Goal: Information Seeking & Learning: Check status

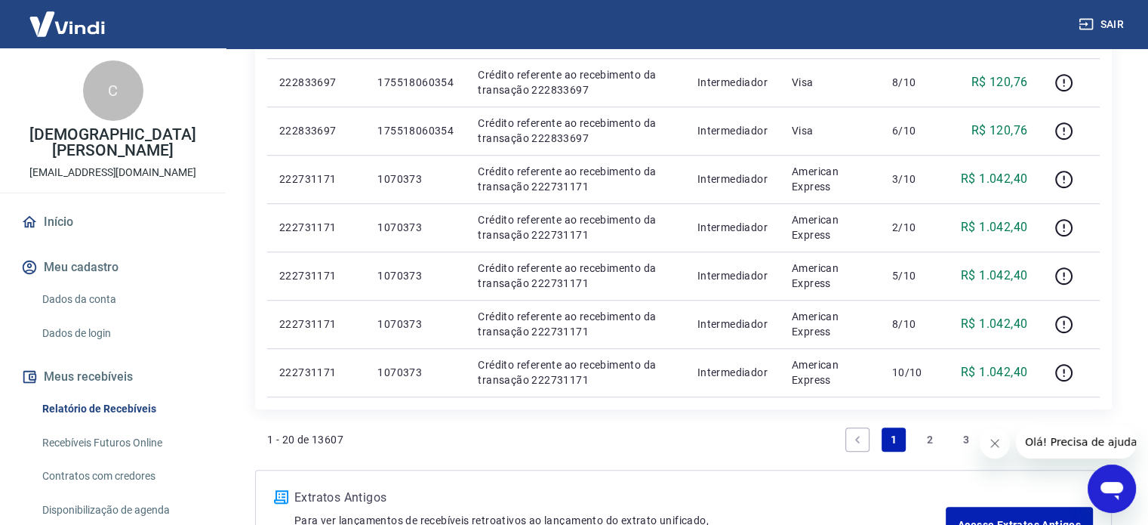
scroll to position [982, 0]
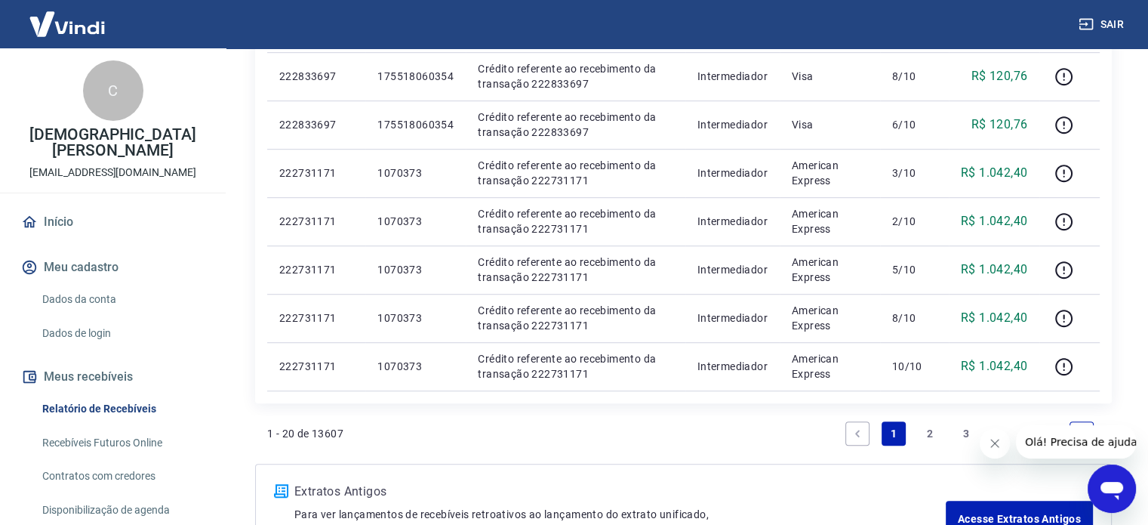
click at [927, 433] on link "2" at bounding box center [930, 433] width 24 height 24
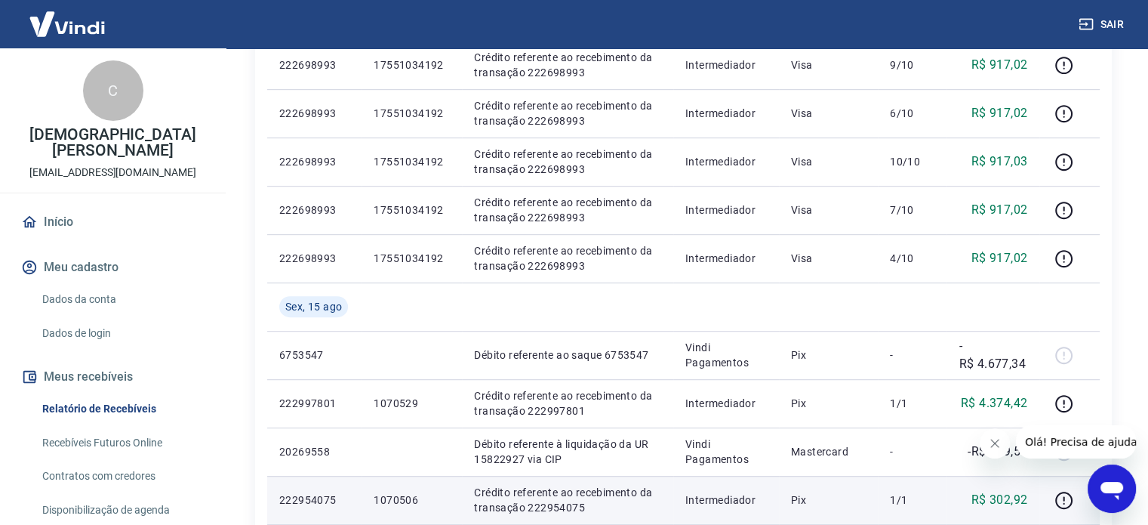
scroll to position [982, 0]
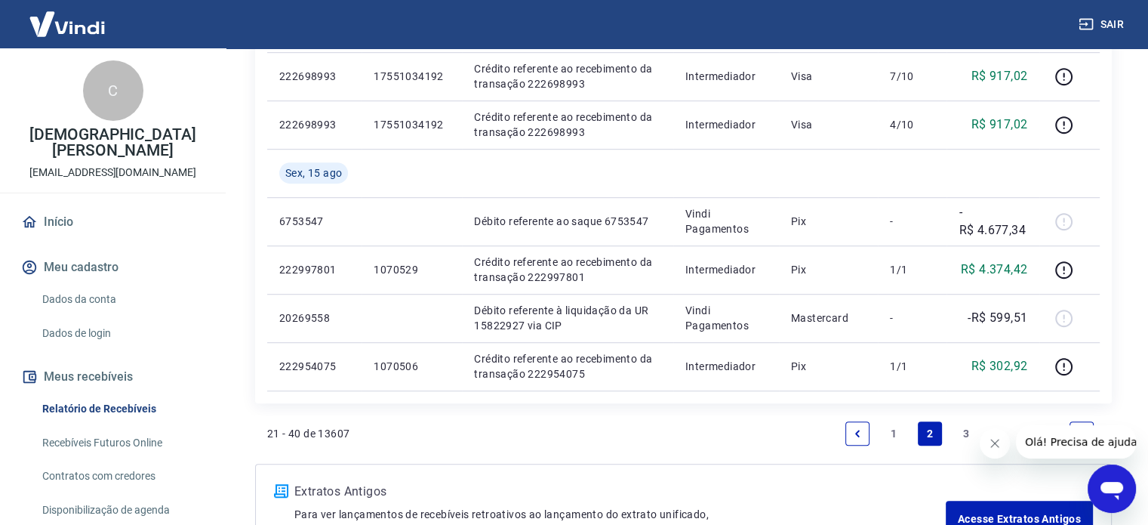
click at [891, 440] on link "1" at bounding box center [894, 433] width 24 height 24
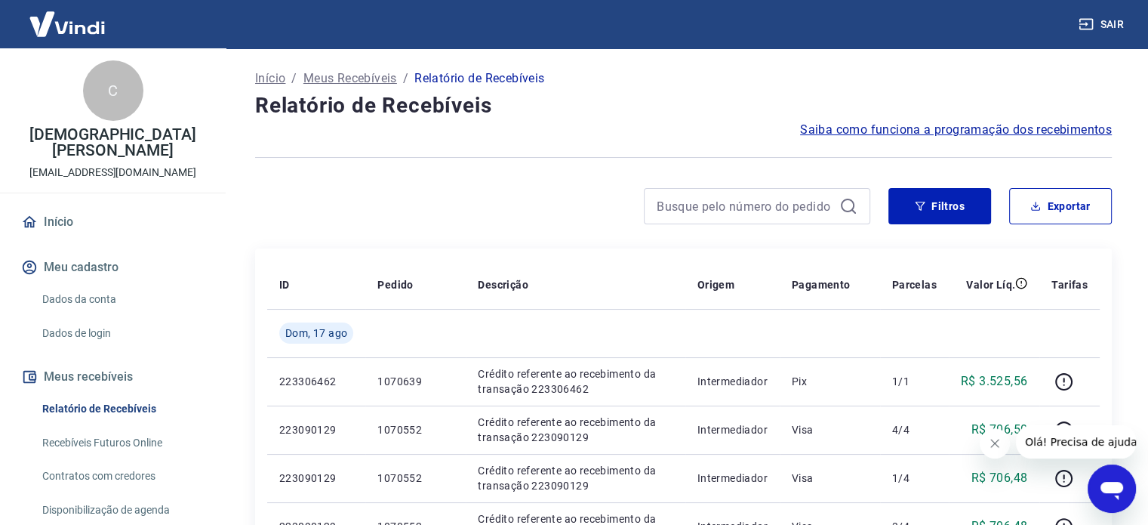
scroll to position [302, 0]
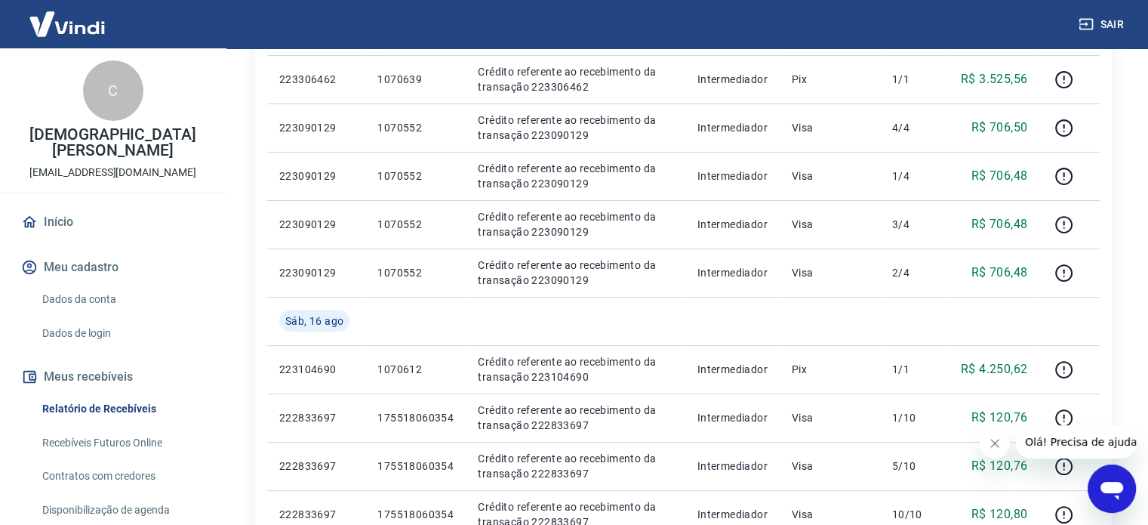
click at [989, 445] on icon "Fechar mensagem da empresa" at bounding box center [995, 443] width 12 height 12
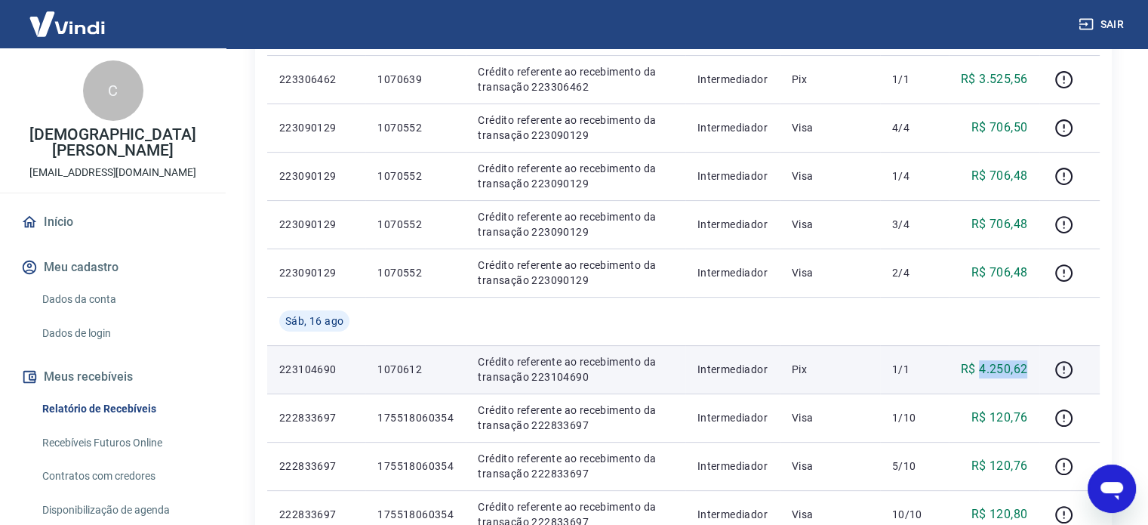
drag, startPoint x: 978, startPoint y: 365, endPoint x: 1030, endPoint y: 372, distance: 51.8
click at [1030, 372] on td "R$ 4.250,62" at bounding box center [994, 369] width 91 height 48
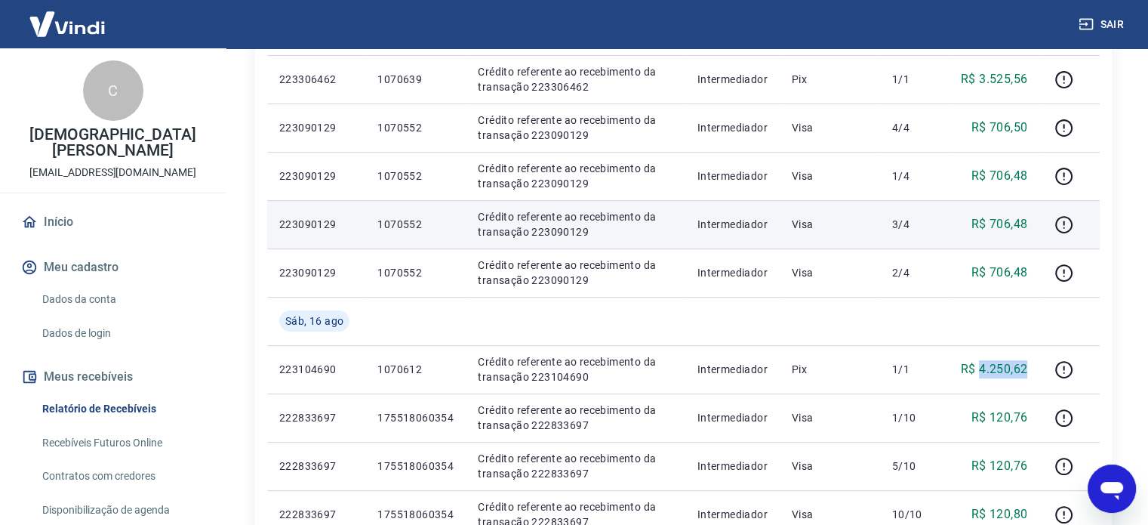
copy p "4.250,62"
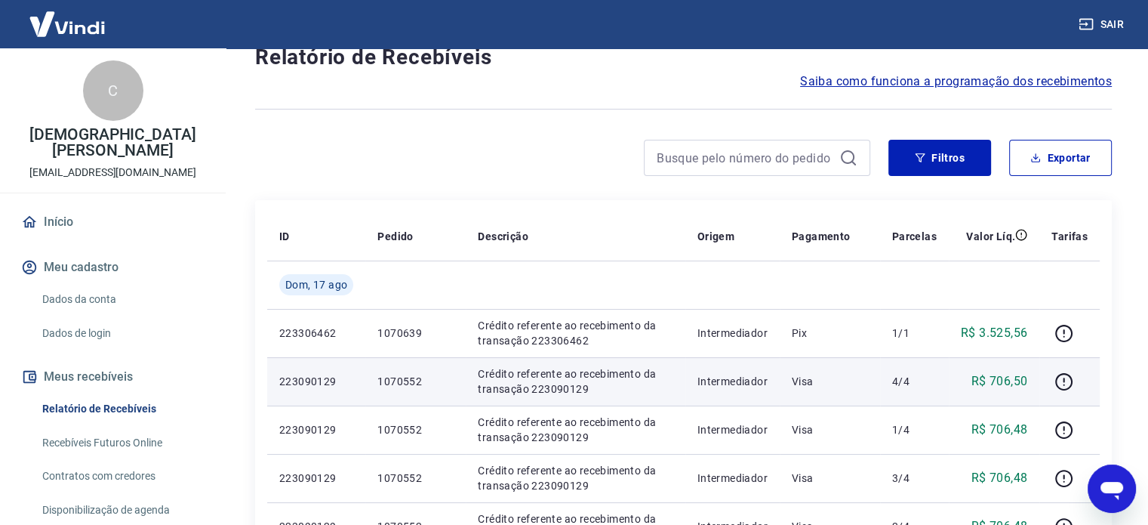
scroll to position [76, 0]
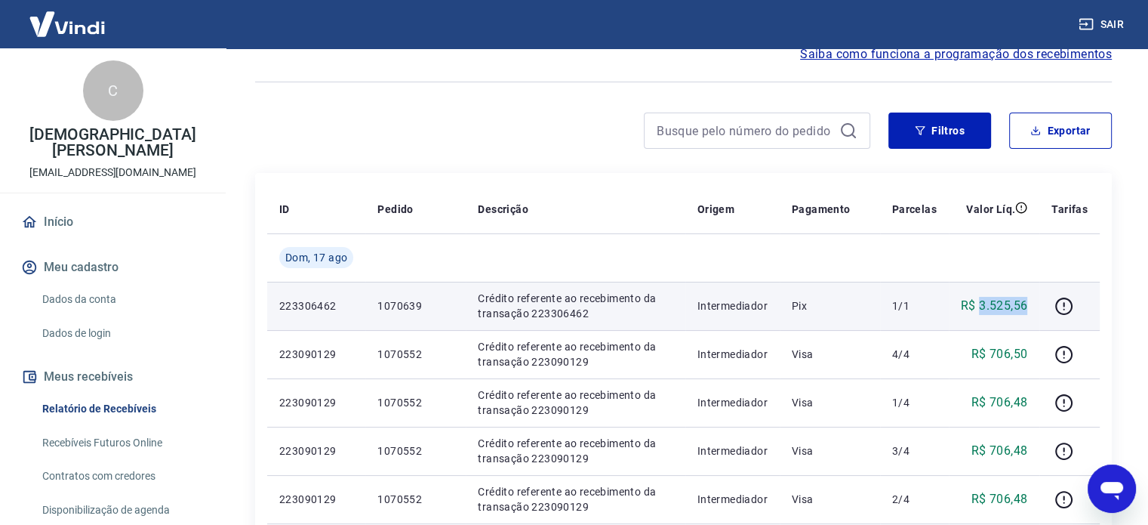
drag, startPoint x: 982, startPoint y: 305, endPoint x: 1028, endPoint y: 304, distance: 46.8
click at [1028, 304] on p "R$ 3.525,56" at bounding box center [994, 306] width 66 height 18
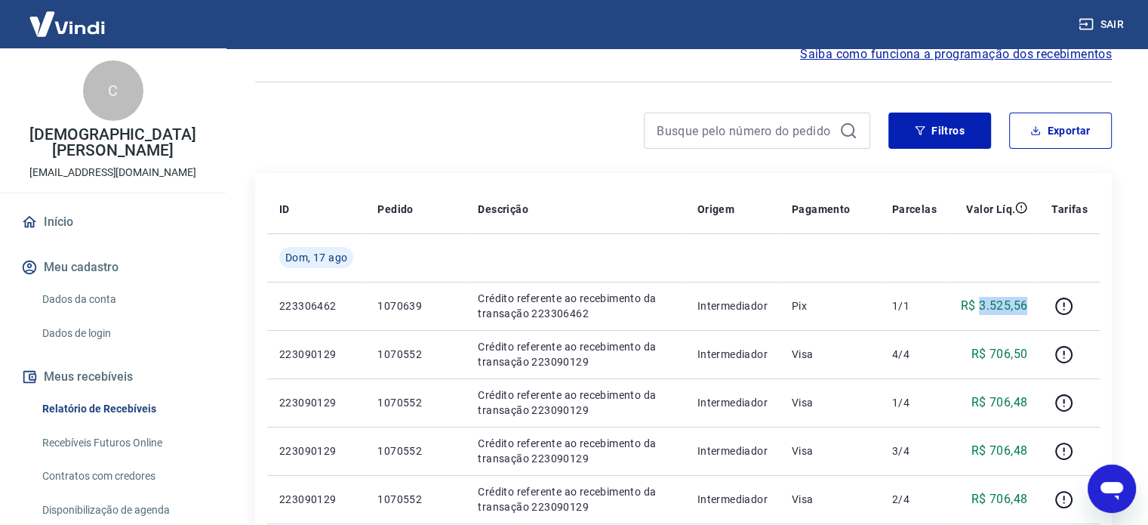
copy p "3.525,56"
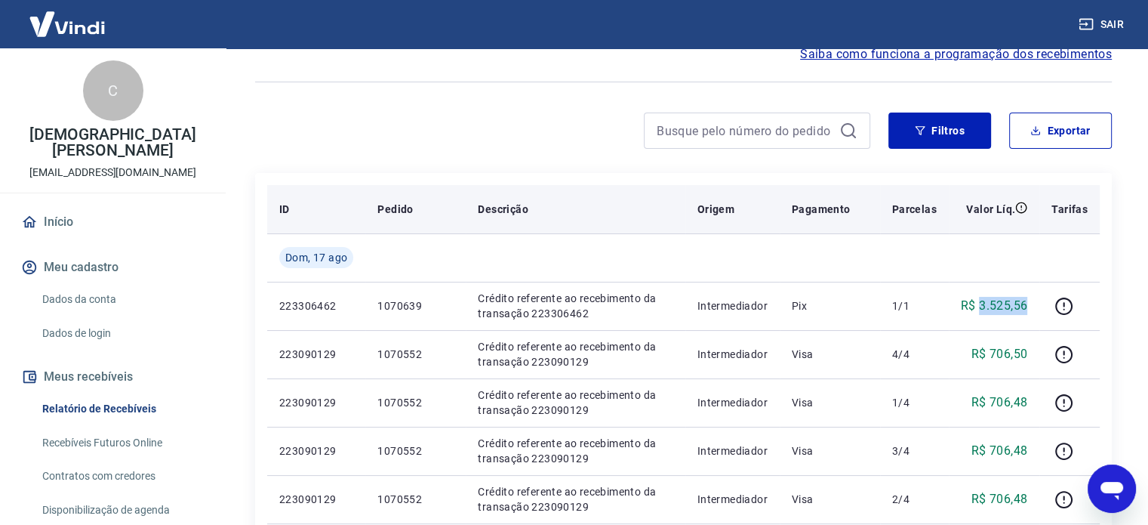
scroll to position [151, 0]
